Goal: Information Seeking & Learning: Learn about a topic

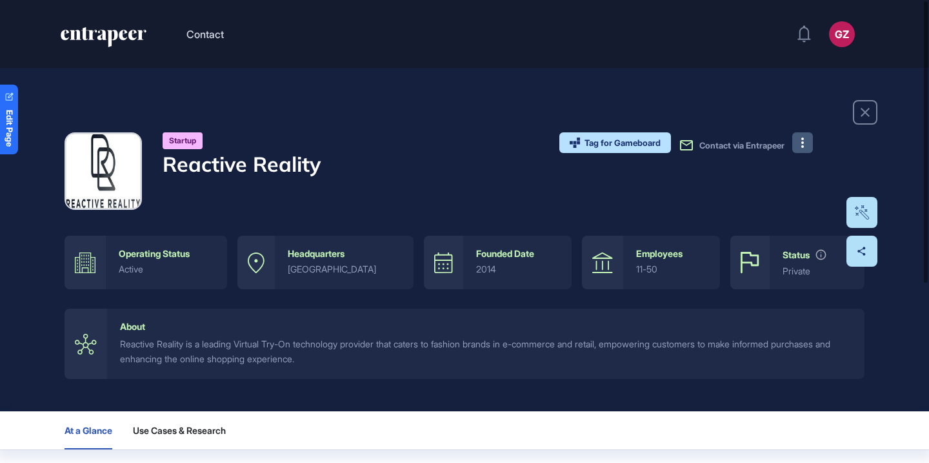
click at [807, 140] on button at bounding box center [802, 142] width 21 height 21
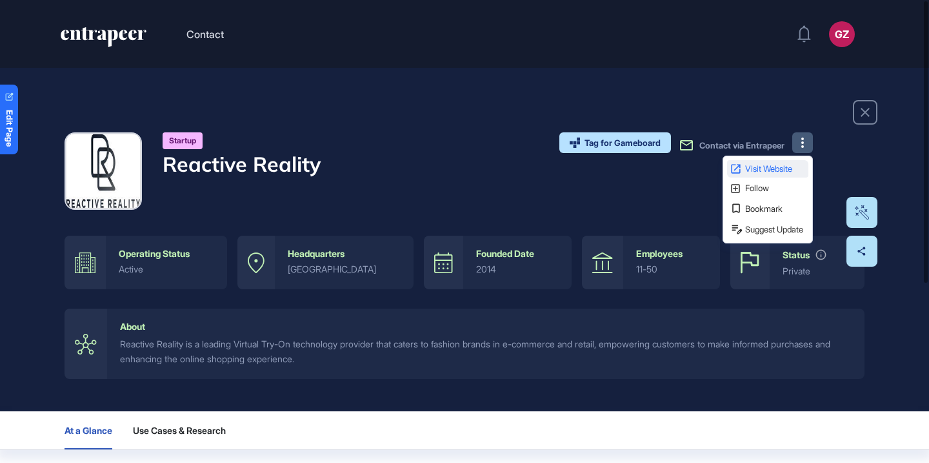
click at [797, 165] on span "Visit Website" at bounding box center [775, 169] width 61 height 8
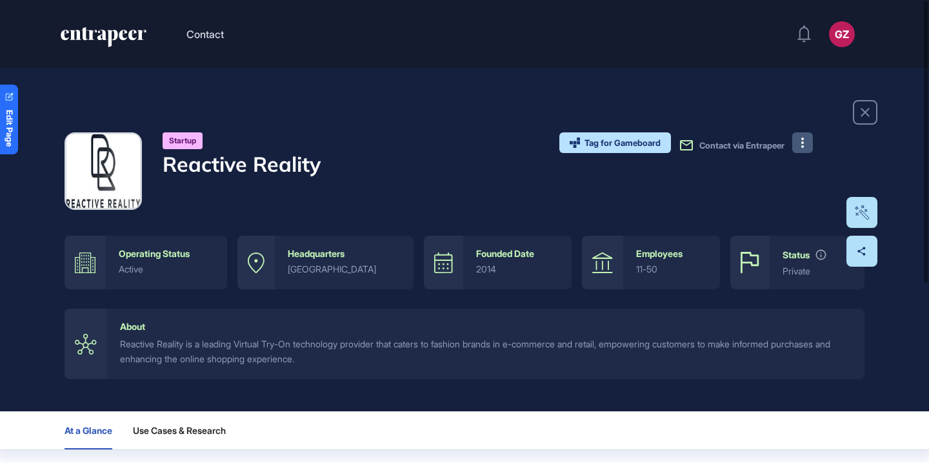
click at [293, 172] on h4 "Reactive Reality" at bounding box center [242, 164] width 158 height 25
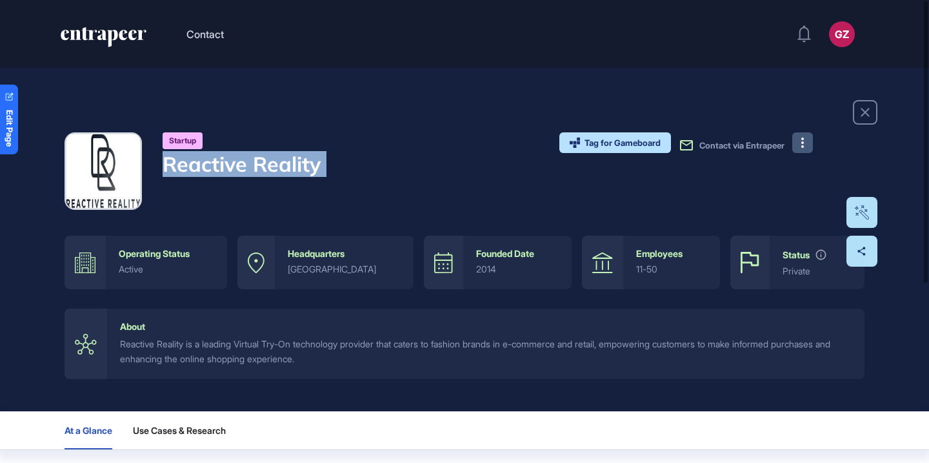
click at [293, 172] on h4 "Reactive Reality" at bounding box center [242, 164] width 158 height 25
copy div "Reactive Reality"
click at [297, 172] on h4 "Reactive Reality" at bounding box center [242, 164] width 158 height 25
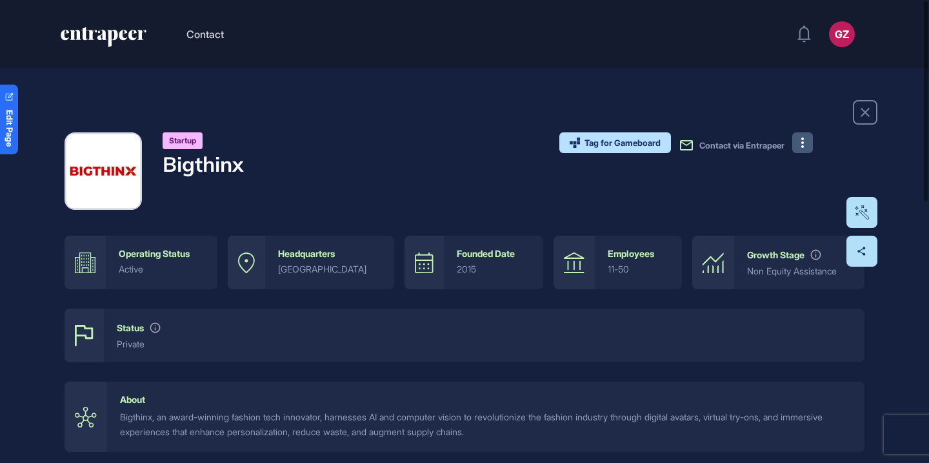
click at [799, 143] on button at bounding box center [802, 142] width 21 height 21
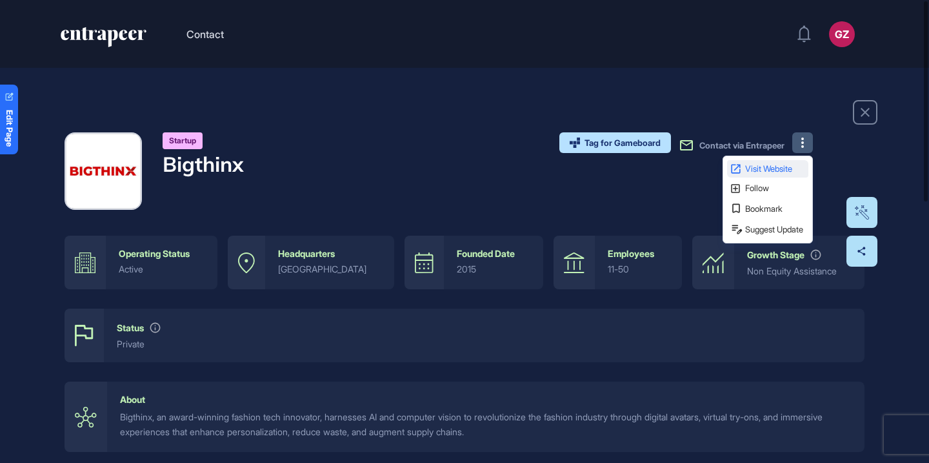
click at [782, 167] on span "Visit Website" at bounding box center [775, 169] width 61 height 8
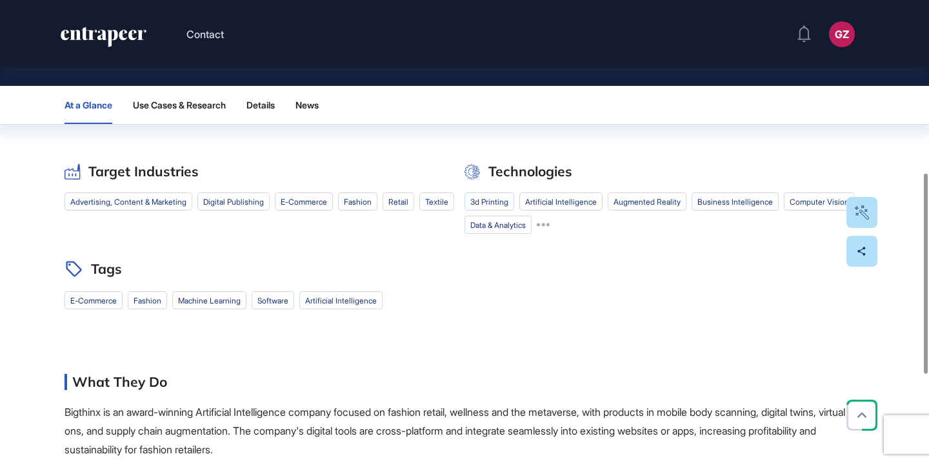
scroll to position [179, 0]
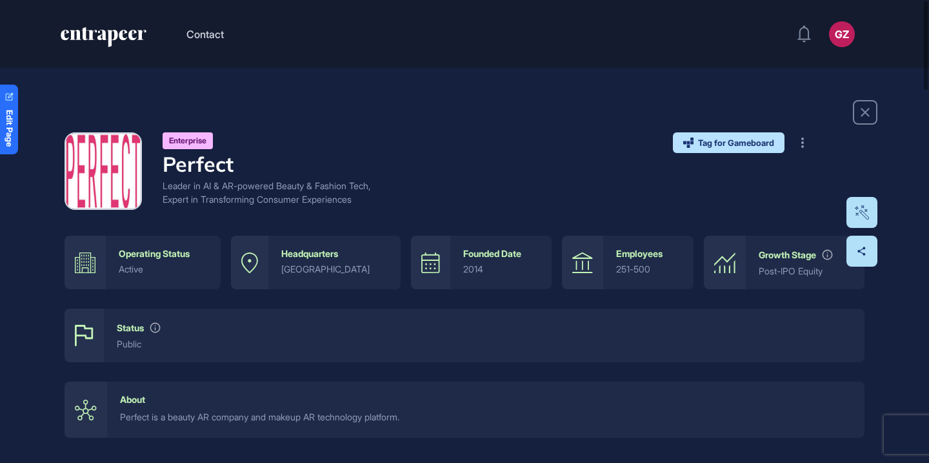
click at [195, 163] on h4 "Perfect" at bounding box center [272, 164] width 219 height 25
copy h4 "Perfect"
click at [799, 152] on button at bounding box center [802, 142] width 21 height 21
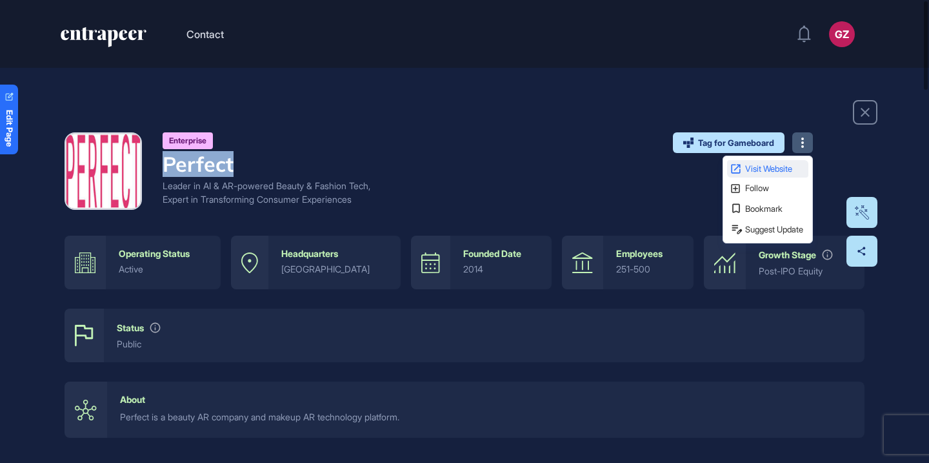
click at [791, 175] on link "Visit Website" at bounding box center [767, 168] width 81 height 17
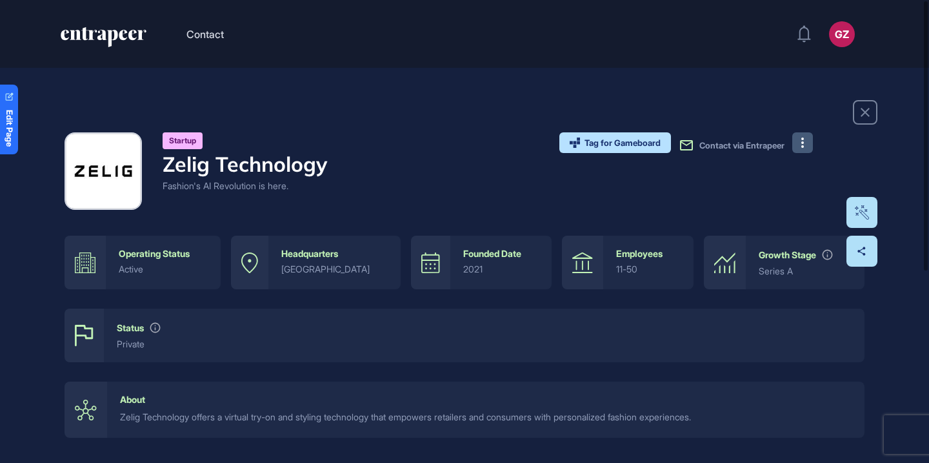
click at [803, 143] on icon at bounding box center [802, 142] width 3 height 10
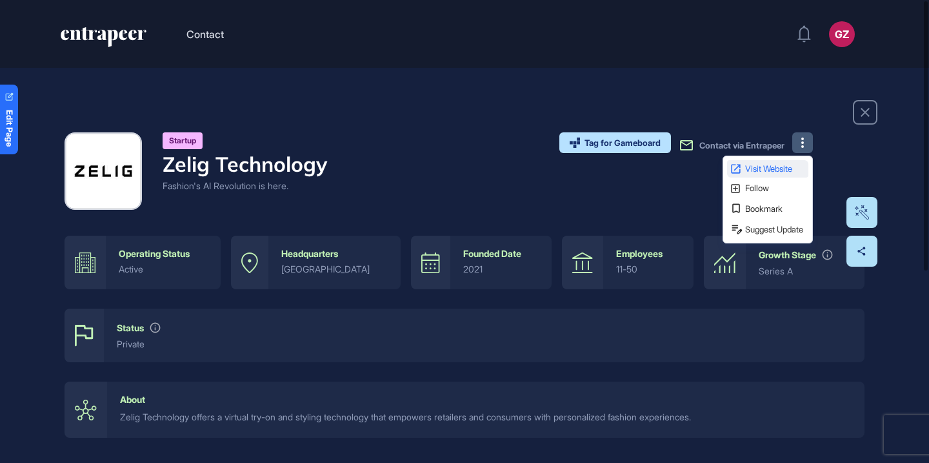
click at [795, 172] on span "Visit Website" at bounding box center [775, 169] width 61 height 8
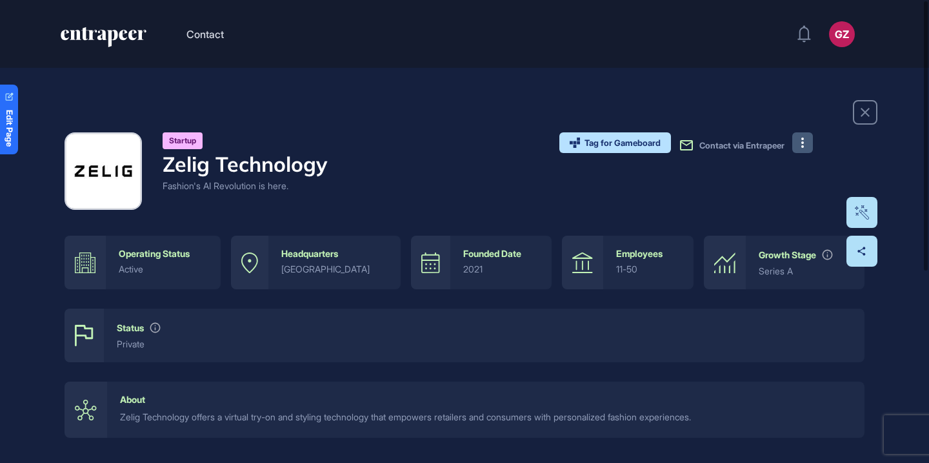
click at [298, 164] on h4 "Zelig Technology" at bounding box center [245, 164] width 165 height 25
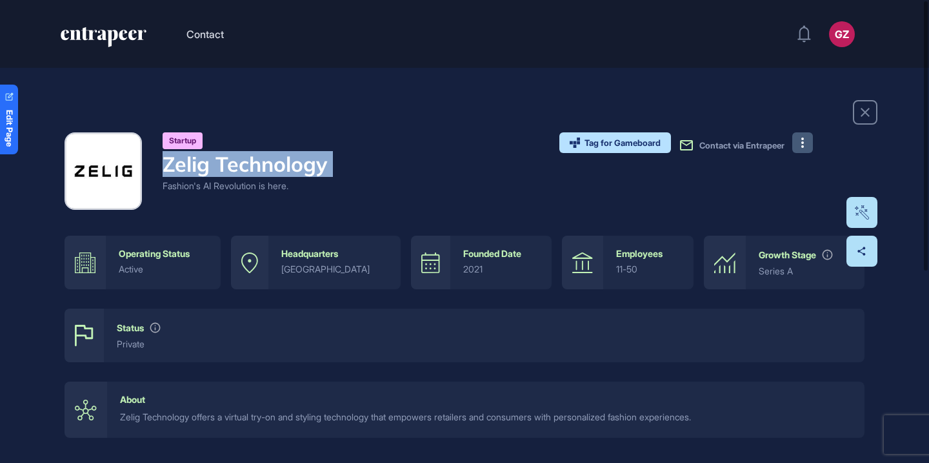
click at [298, 164] on h4 "Zelig Technology" at bounding box center [245, 164] width 165 height 25
copy h4 "Zelig Technology"
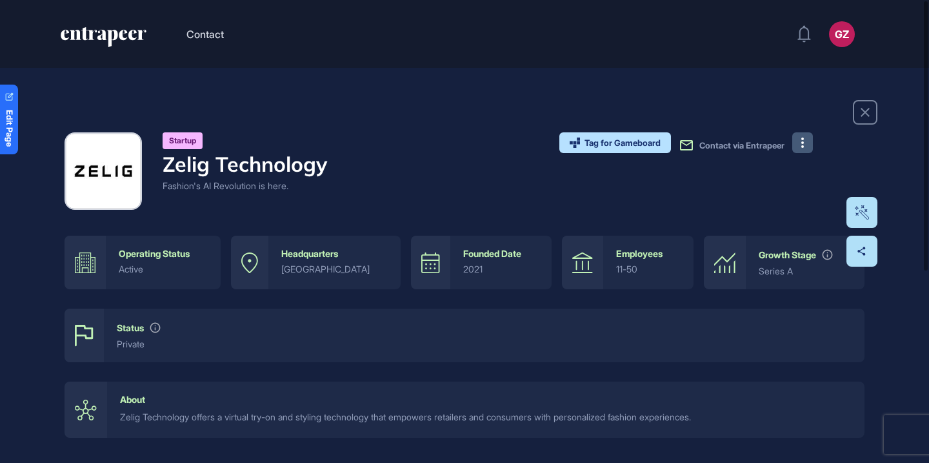
click at [441, 159] on div "Startup Zelig Technology Fashion's AI Revolution is here. Tag for Gameboard Bui…" at bounding box center [465, 170] width 800 height 77
click at [798, 146] on button at bounding box center [802, 142] width 21 height 21
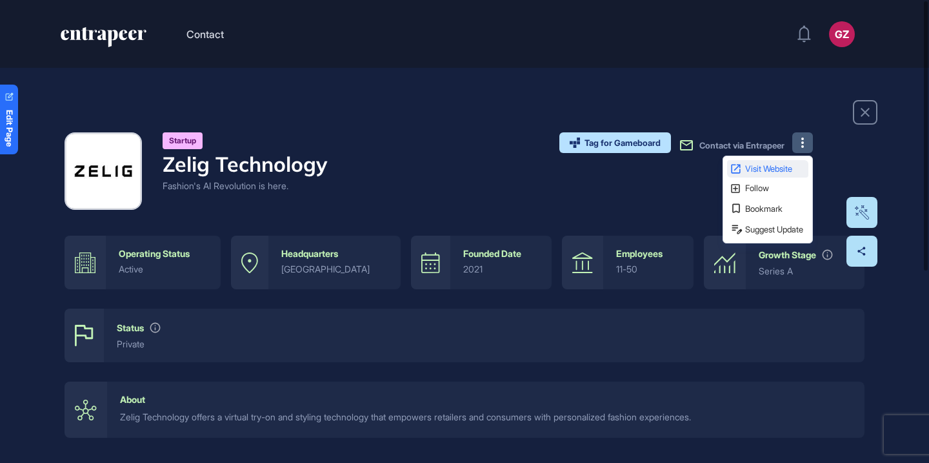
click at [785, 168] on span "Visit Website" at bounding box center [775, 169] width 61 height 8
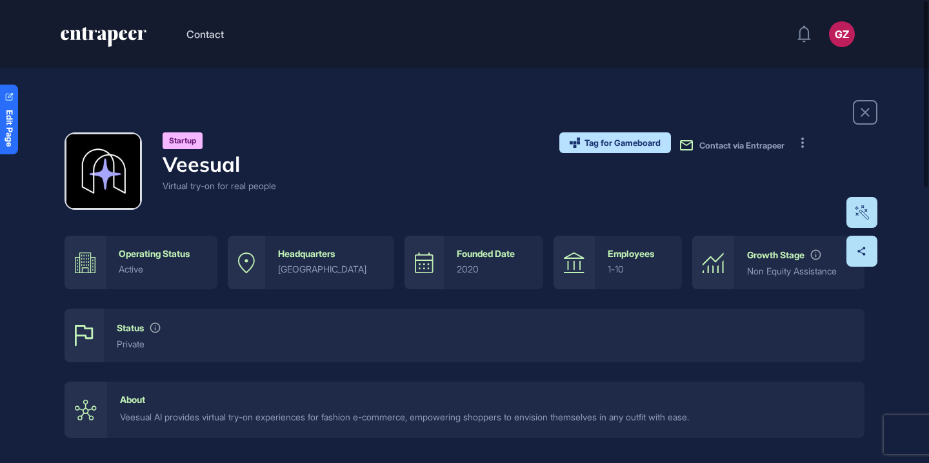
click at [239, 161] on h4 "Veesual" at bounding box center [220, 164] width 114 height 25
click at [226, 168] on h4 "Veesual" at bounding box center [220, 164] width 114 height 25
copy h4 "Veesual"
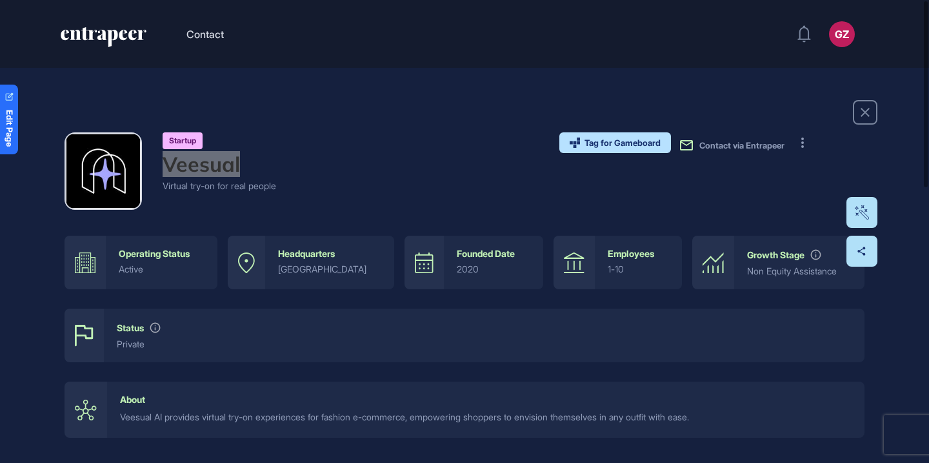
drag, startPoint x: 226, startPoint y: 168, endPoint x: 498, endPoint y: 0, distance: 320.1
click at [808, 150] on button at bounding box center [802, 142] width 21 height 21
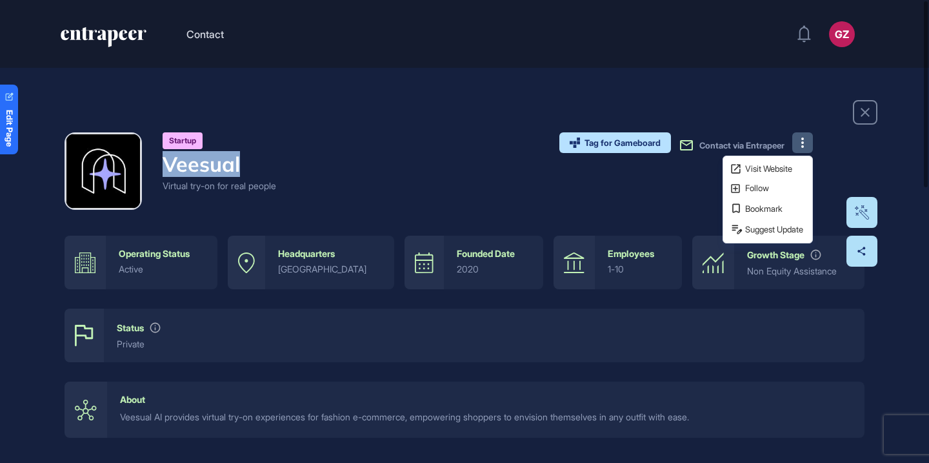
click at [806, 163] on link "Visit Website" at bounding box center [767, 168] width 81 height 17
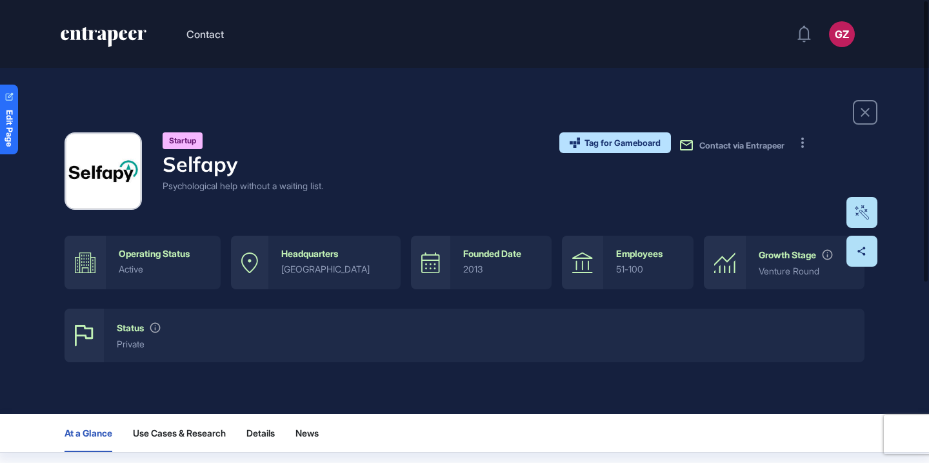
click at [226, 165] on h4 "Selfapy" at bounding box center [243, 164] width 161 height 25
click at [225, 165] on h4 "Selfapy" at bounding box center [243, 164] width 161 height 25
copy h4 "Selfapy"
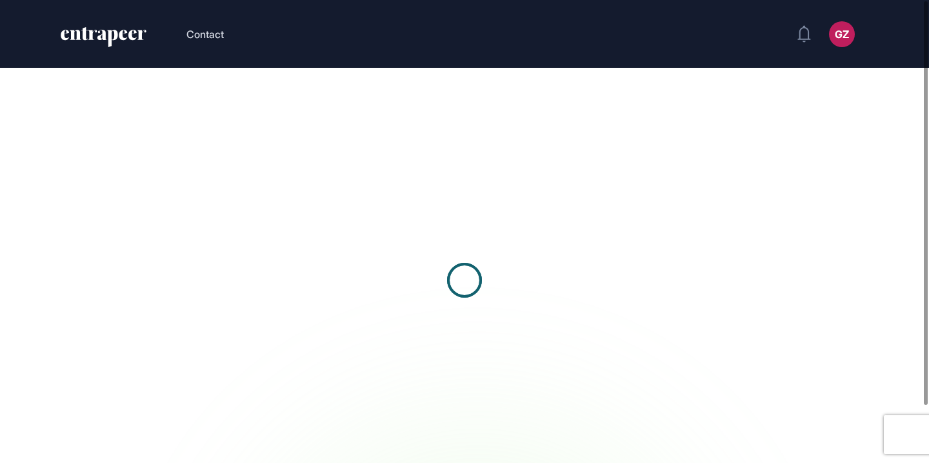
scroll to position [1, 1]
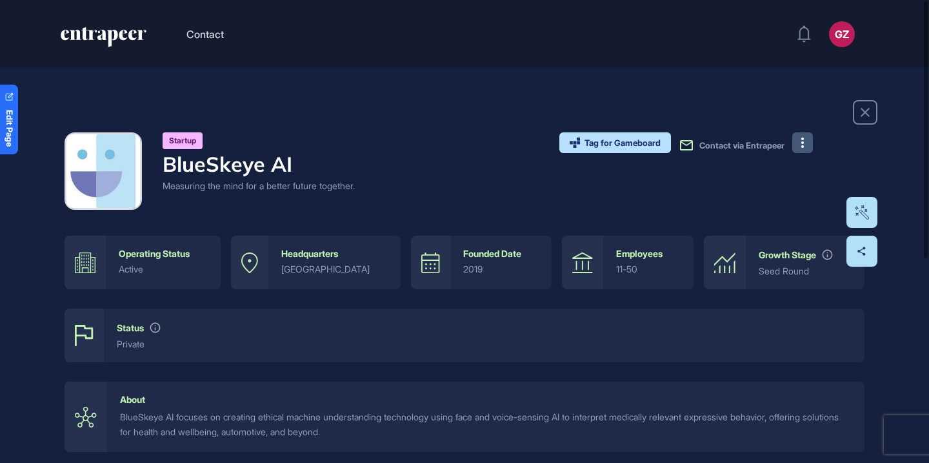
click at [805, 139] on button at bounding box center [802, 142] width 21 height 21
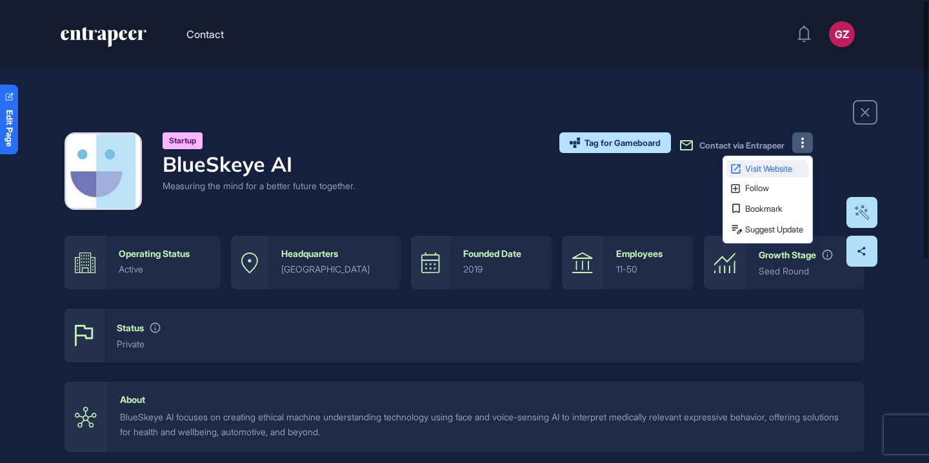
click at [792, 163] on link "Visit Website" at bounding box center [767, 168] width 81 height 17
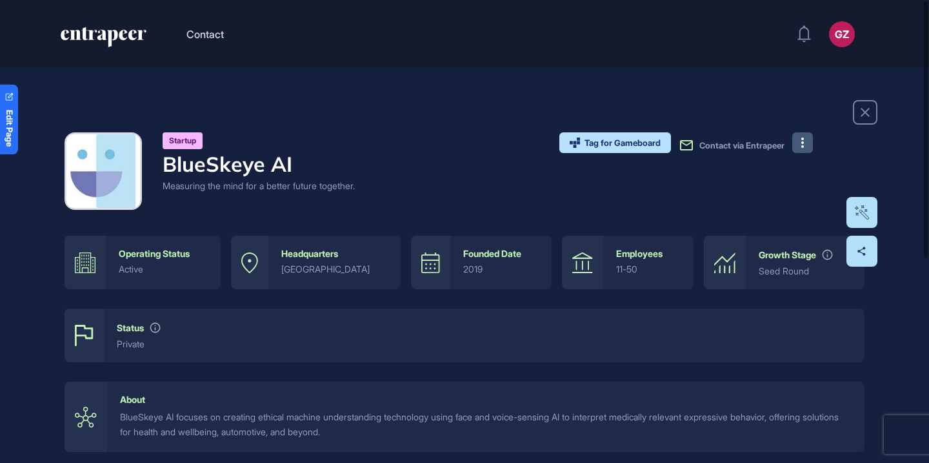
click at [254, 160] on h4 "BlueSkeye AI" at bounding box center [259, 164] width 192 height 25
copy h4 "BlueSkeye AI"
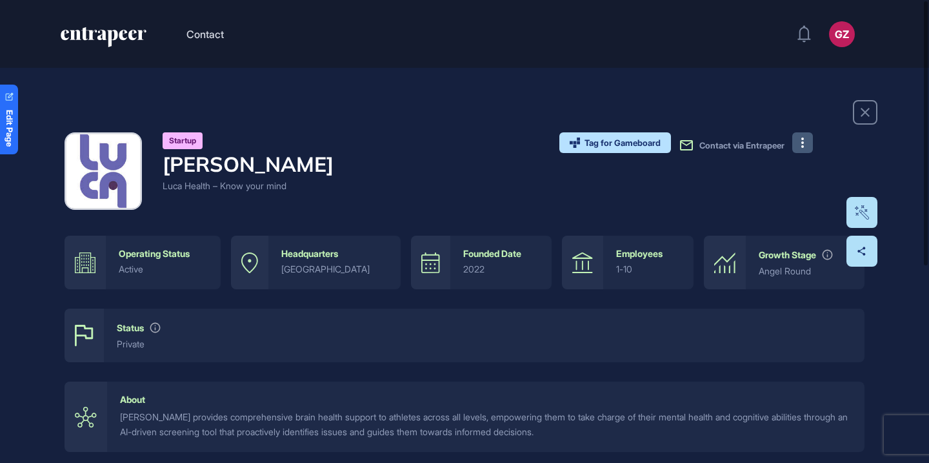
click at [796, 138] on button at bounding box center [802, 142] width 21 height 21
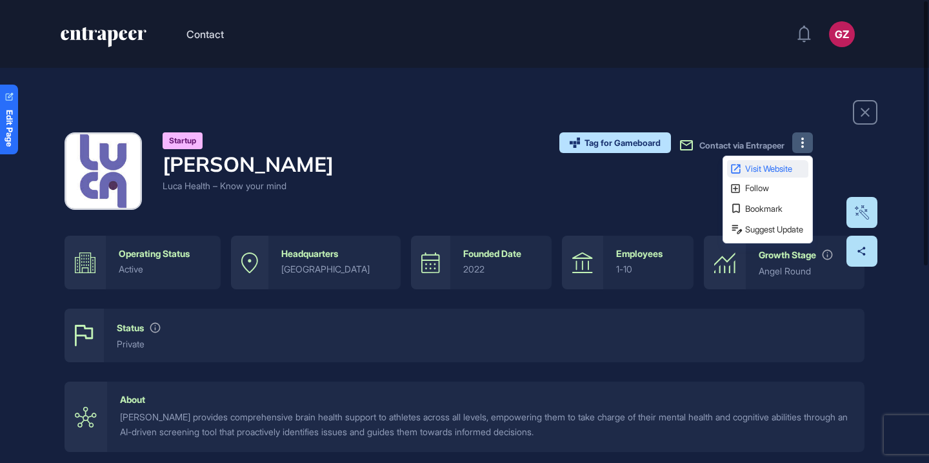
click at [793, 163] on link "Visit Website" at bounding box center [767, 168] width 81 height 17
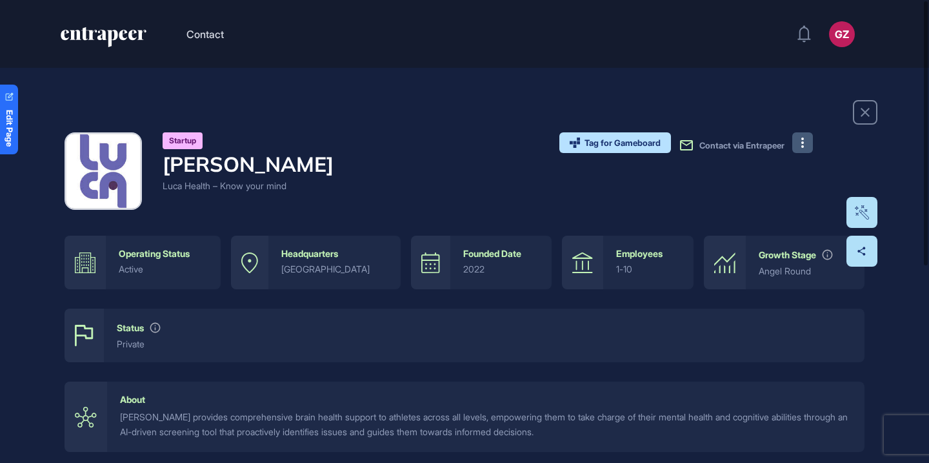
click at [179, 166] on h4 "Luca" at bounding box center [248, 164] width 171 height 25
copy h4 "Luca"
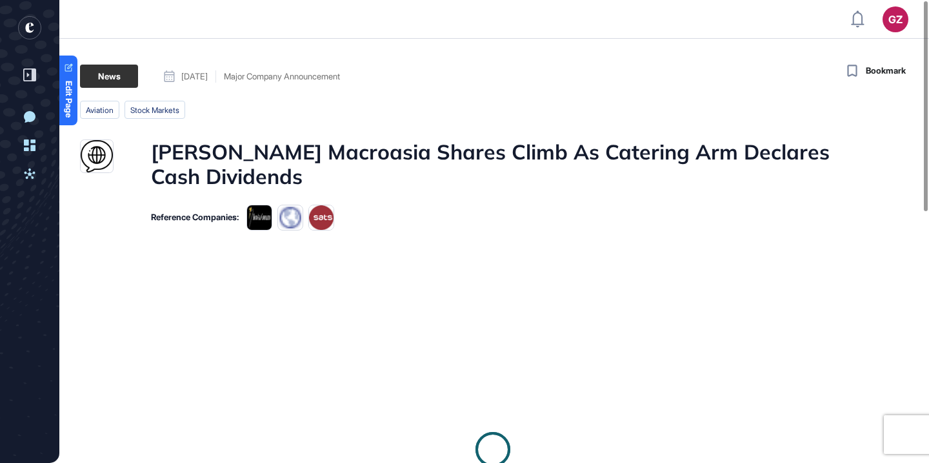
click at [338, 145] on h1 "[PERSON_NAME] Macroasia Shares Climb As Catering Arm Declares Cash Dividends" at bounding box center [493, 164] width 684 height 50
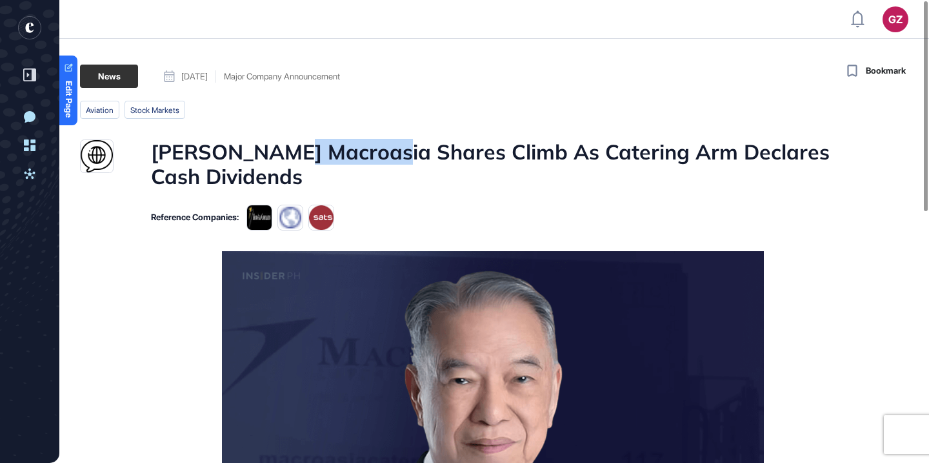
click at [338, 145] on h1 "[PERSON_NAME] Macroasia Shares Climb As Catering Arm Declares Cash Dividends" at bounding box center [493, 164] width 684 height 50
click at [350, 145] on h1 "[PERSON_NAME] Macroasia Shares Climb As Catering Arm Declares Cash Dividends" at bounding box center [493, 164] width 684 height 50
click at [350, 145] on h1 "Lucio Tan’s Macroasia Shares Climb As Catering Arm Declares Cash Dividends" at bounding box center [493, 164] width 684 height 50
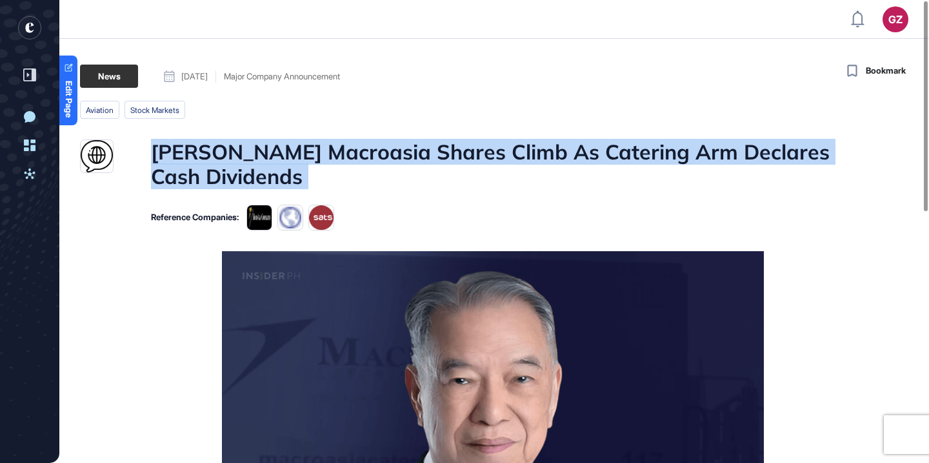
click at [350, 145] on h1 "Lucio Tan’s Macroasia Shares Climb As Catering Arm Declares Cash Dividends" at bounding box center [493, 164] width 684 height 50
click at [341, 121] on div at bounding box center [341, 121] width 0 height 0
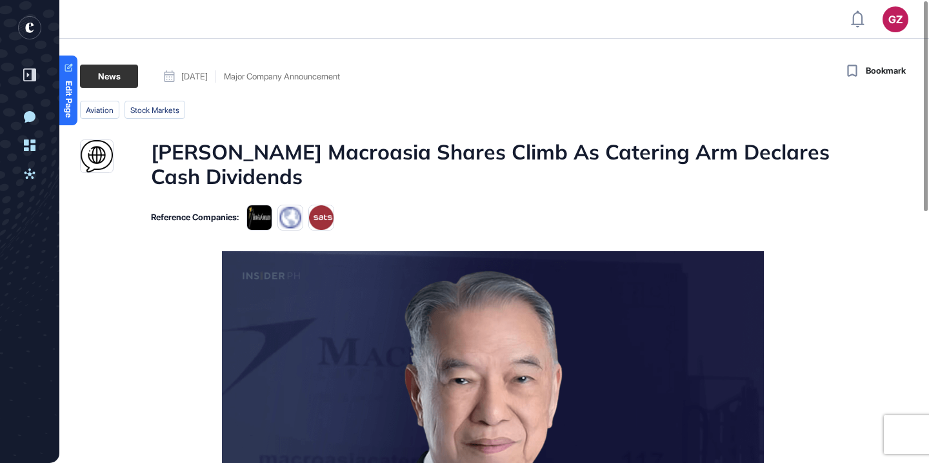
click at [386, 152] on h1 "Lucio Tan’s Macroasia Shares Climb As Catering Arm Declares Cash Dividends" at bounding box center [493, 164] width 684 height 50
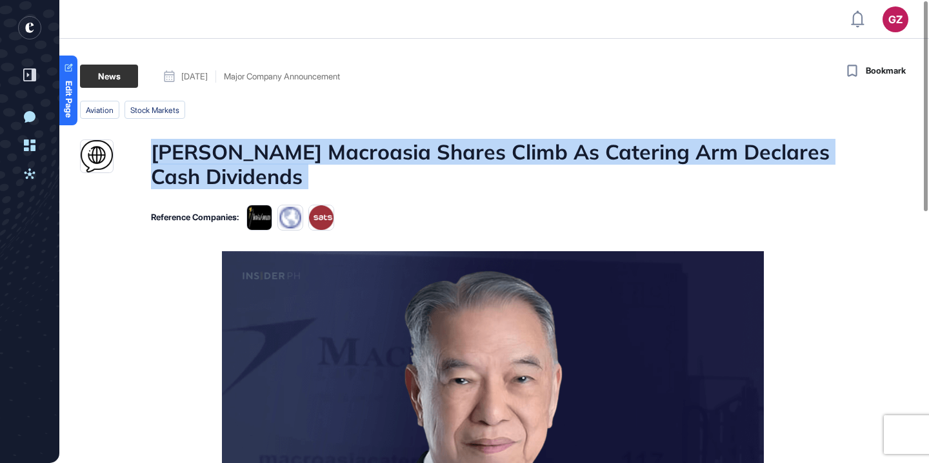
click at [386, 152] on h1 "Lucio Tan’s Macroasia Shares Climb As Catering Arm Declares Cash Dividends" at bounding box center [493, 164] width 684 height 50
copy h1 "Lucio Tan’s Macroasia Shares Climb As Catering Arm Declares Cash Dividends"
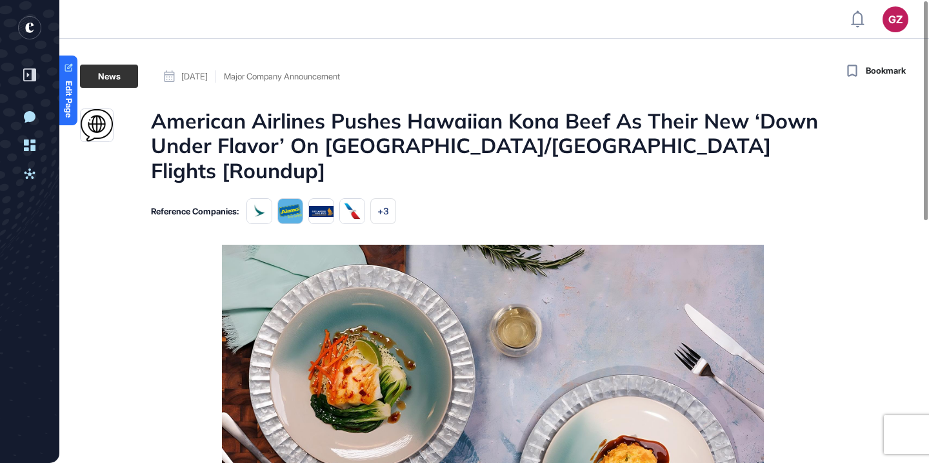
click at [477, 123] on h1 "American Airlines Pushes Hawaiian Kona Beef As Their New ‘Down Under Flavor’ On…" at bounding box center [493, 145] width 684 height 74
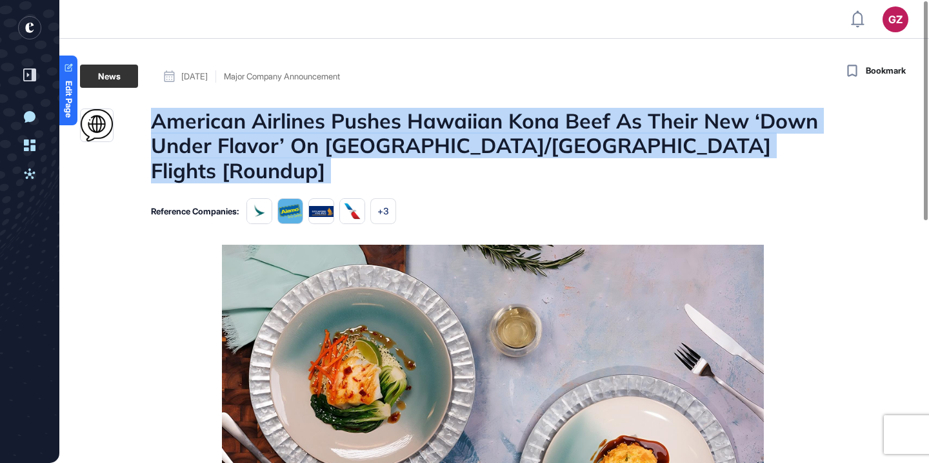
click at [477, 123] on h1 "American Airlines Pushes Hawaiian Kona Beef As Their New ‘Down Under Flavor’ On…" at bounding box center [493, 145] width 684 height 74
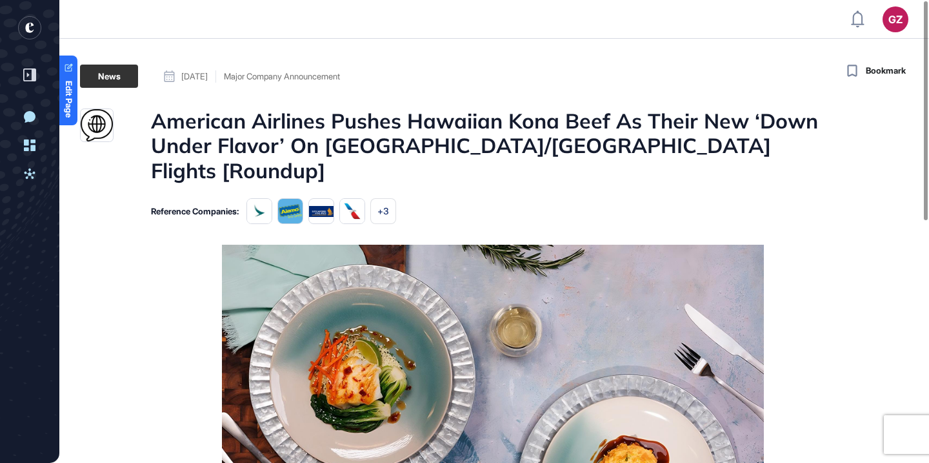
click at [470, 158] on h1 "American Airlines Pushes Hawaiian Kona Beef As Their New ‘Down Under Flavor’ On…" at bounding box center [493, 145] width 684 height 74
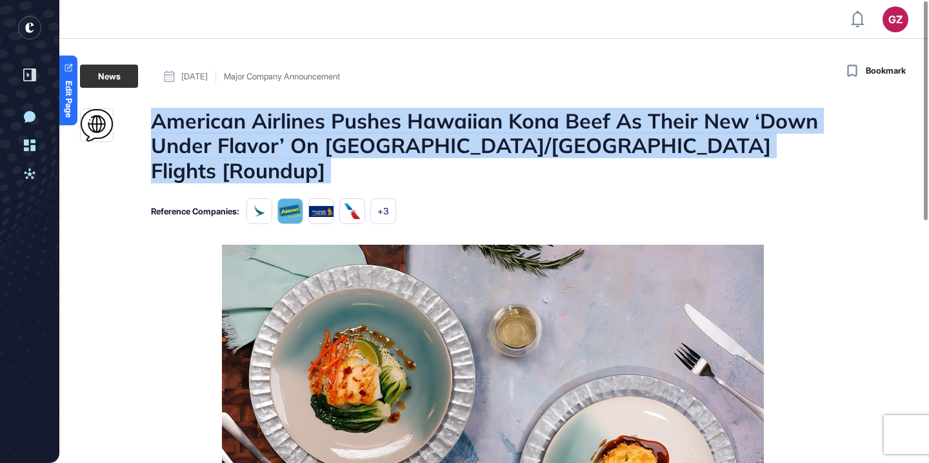
click at [470, 158] on h1 "American Airlines Pushes Hawaiian Kona Beef As Their New ‘Down Under Flavor’ On…" at bounding box center [493, 145] width 684 height 74
click at [461, 159] on div at bounding box center [461, 159] width 0 height 0
click at [472, 126] on h1 "American Airlines Pushes Hawaiian Kona Beef As Their New ‘Down Under Flavor’ On…" at bounding box center [493, 145] width 684 height 74
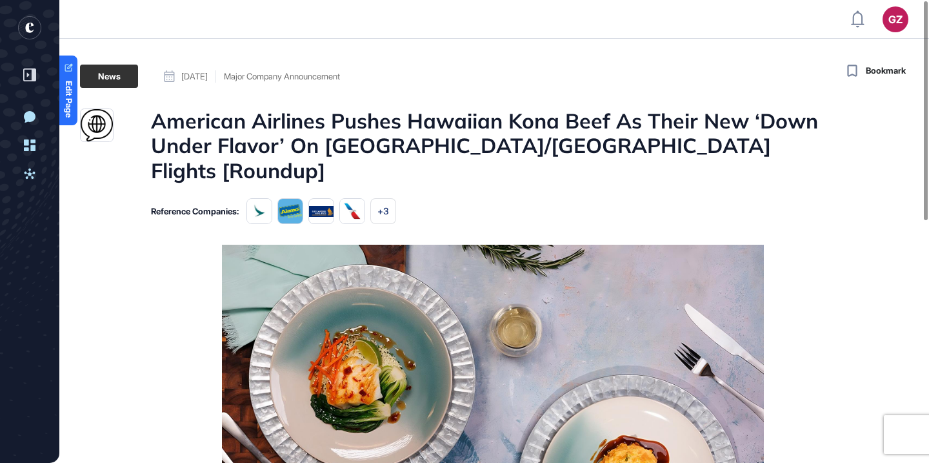
click at [370, 126] on h1 "American Airlines Pushes Hawaiian Kona Beef As Their New ‘Down Under Flavor’ On…" at bounding box center [493, 145] width 684 height 74
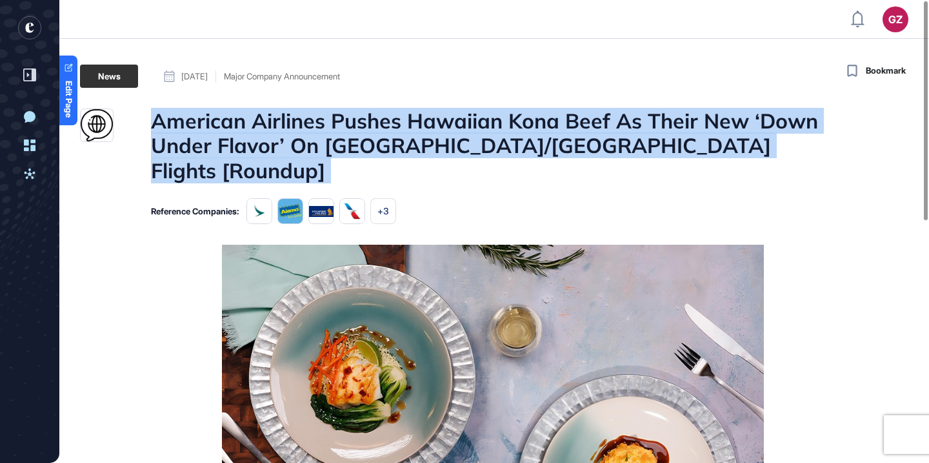
click at [370, 126] on h1 "American Airlines Pushes Hawaiian Kona Beef As Their New ‘Down Under Flavor’ On…" at bounding box center [493, 145] width 684 height 74
click at [362, 90] on div at bounding box center [362, 90] width 0 height 0
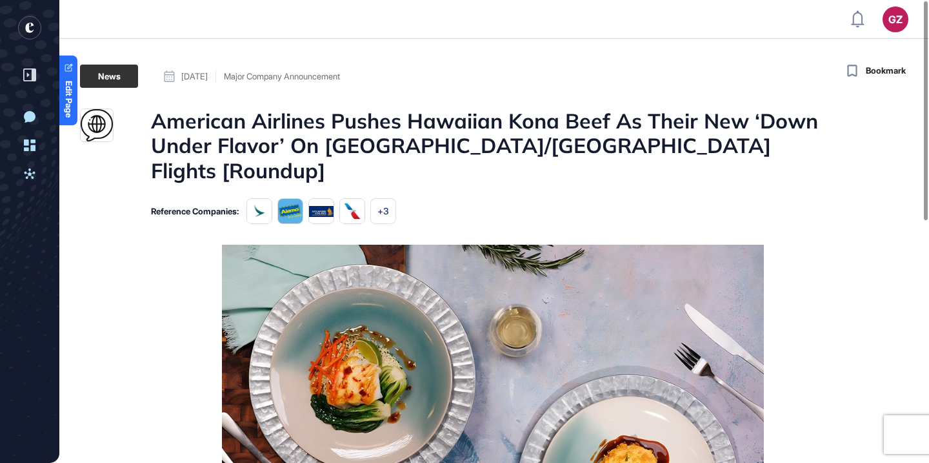
click at [378, 127] on h1 "American Airlines Pushes Hawaiian Kona Beef As Their New ‘Down Under Flavor’ On…" at bounding box center [493, 145] width 684 height 74
click at [378, 128] on h1 "American Airlines Pushes Hawaiian Kona Beef As Their New ‘Down Under Flavor’ On…" at bounding box center [493, 145] width 684 height 74
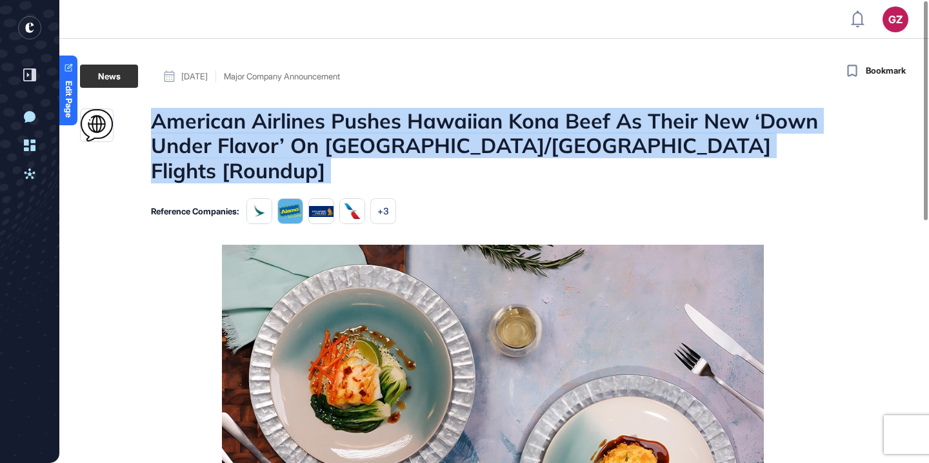
click at [378, 128] on h1 "American Airlines Pushes Hawaiian Kona Beef As Their New ‘Down Under Flavor’ On…" at bounding box center [493, 145] width 684 height 74
copy h1 "American Airlines Pushes Hawaiian Kona Beef As Their New ‘Down Under Flavor’ On…"
